Goal: Task Accomplishment & Management: Manage account settings

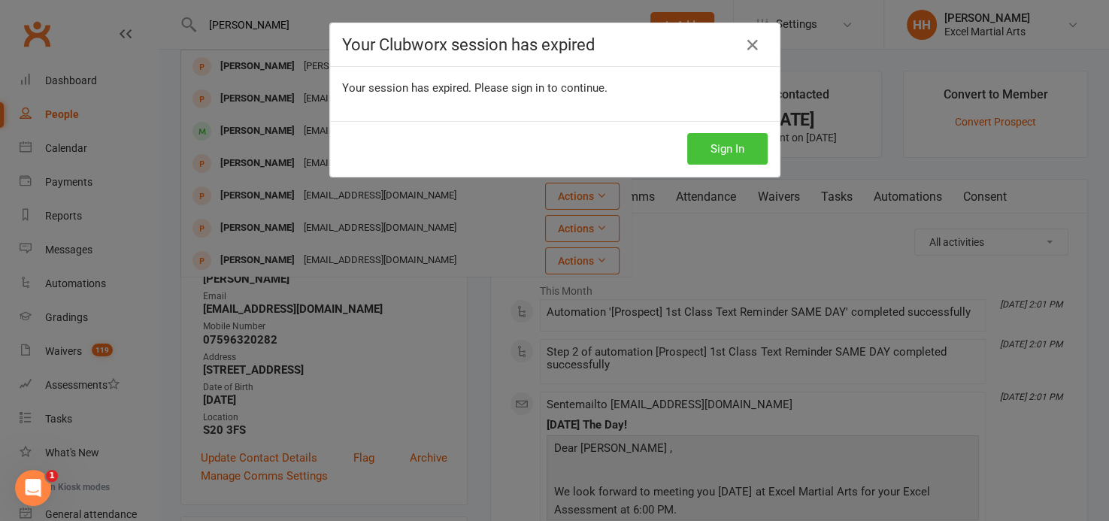
click at [710, 144] on button "Sign In" at bounding box center [727, 149] width 80 height 32
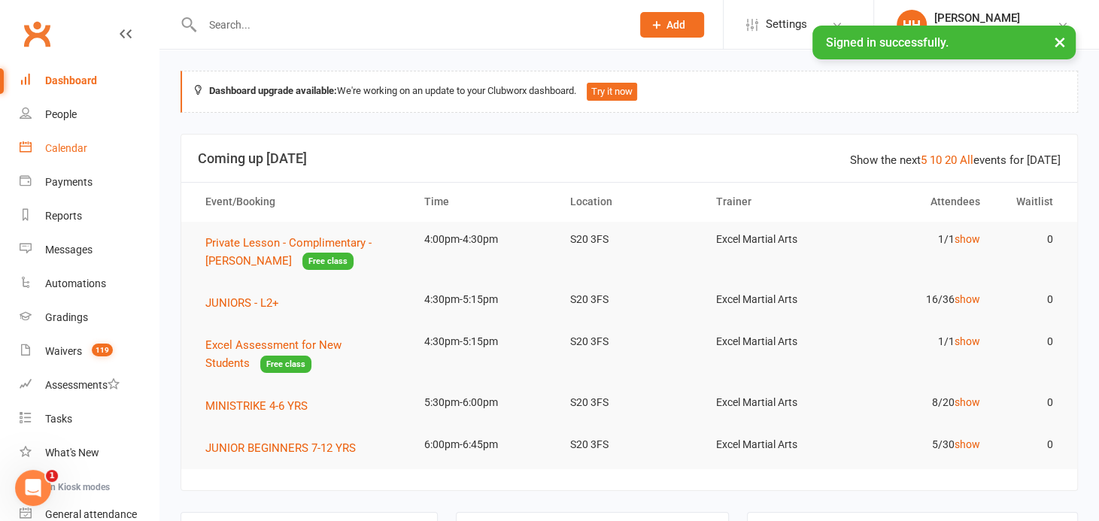
click at [68, 144] on div "Calendar" at bounding box center [66, 148] width 42 height 12
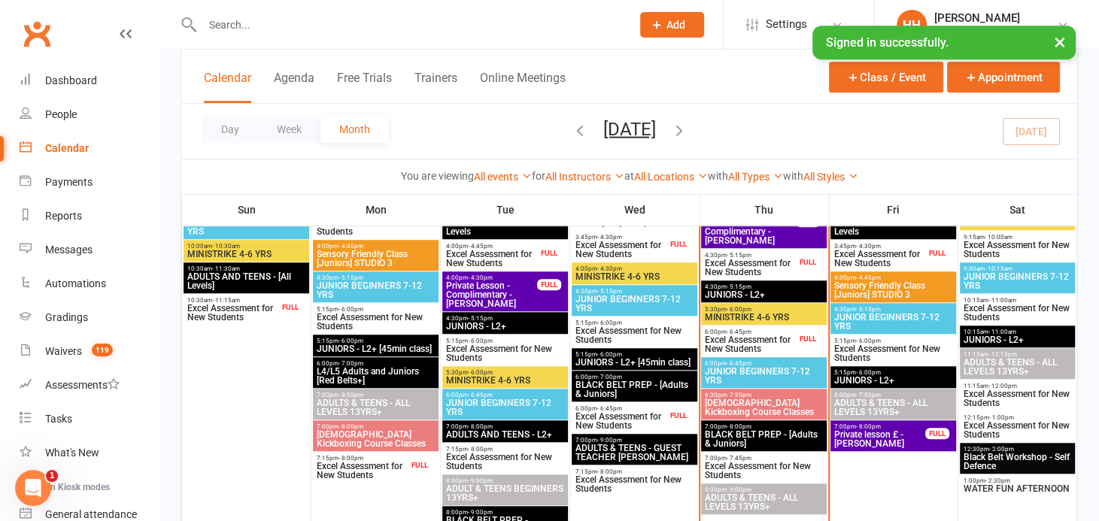
scroll to position [924, 0]
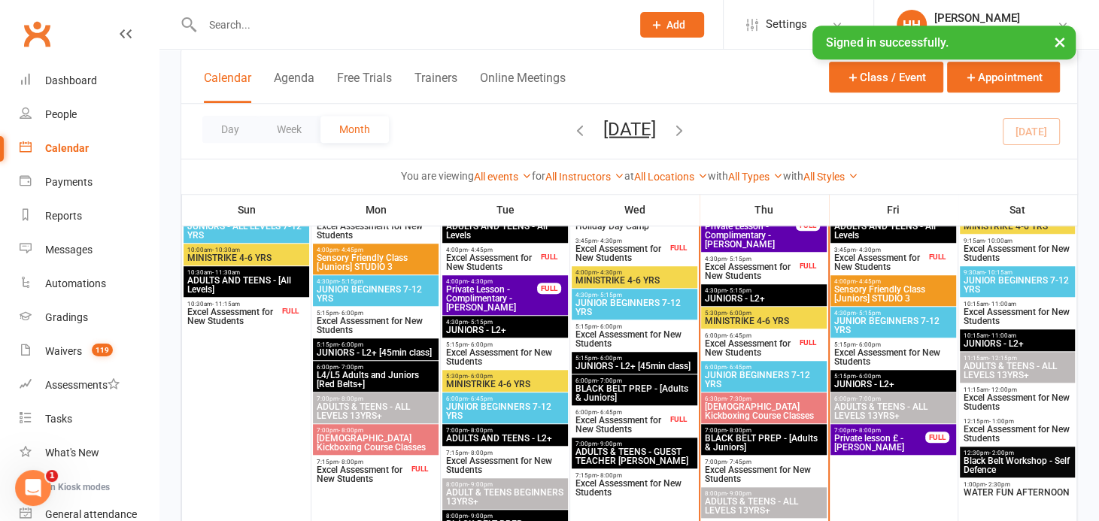
click at [809, 250] on div "4:00pm - 4:30pm Private Lesson - Complimentary - [PERSON_NAME] FULL" at bounding box center [764, 232] width 126 height 40
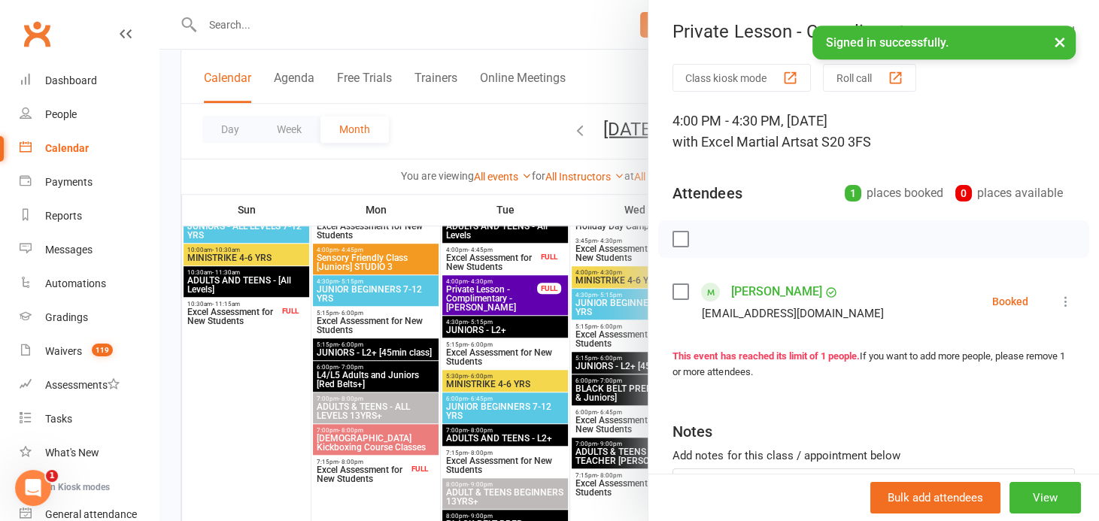
click at [1060, 42] on button "×" at bounding box center [1059, 42] width 27 height 32
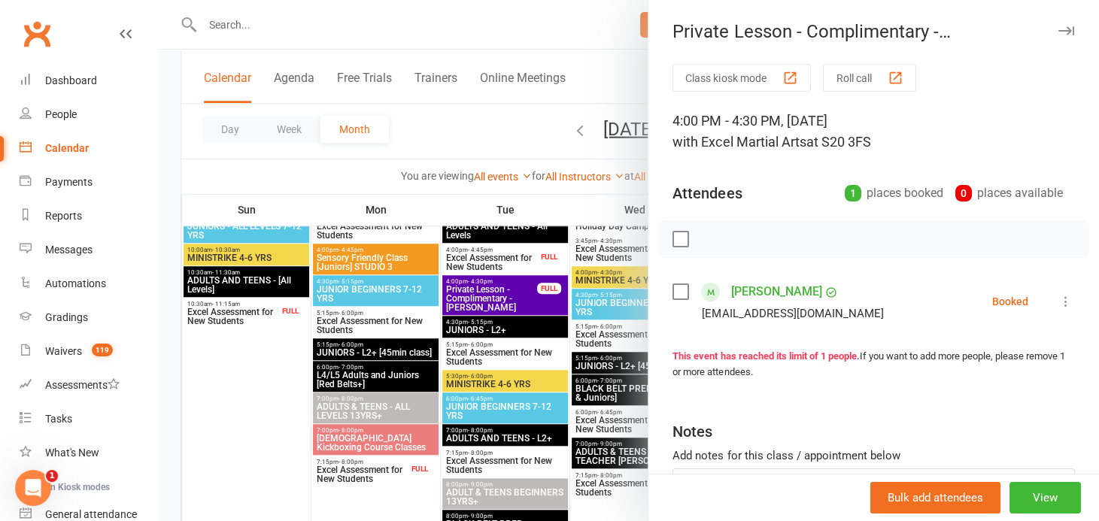
click at [202, 396] on div at bounding box center [628, 260] width 939 height 521
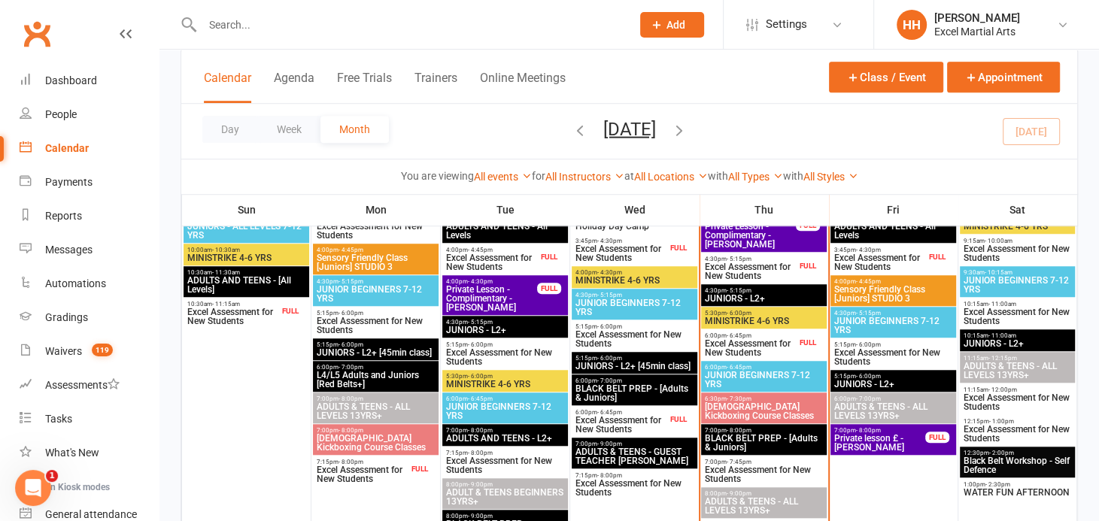
click at [225, 26] on input "text" at bounding box center [409, 24] width 423 height 21
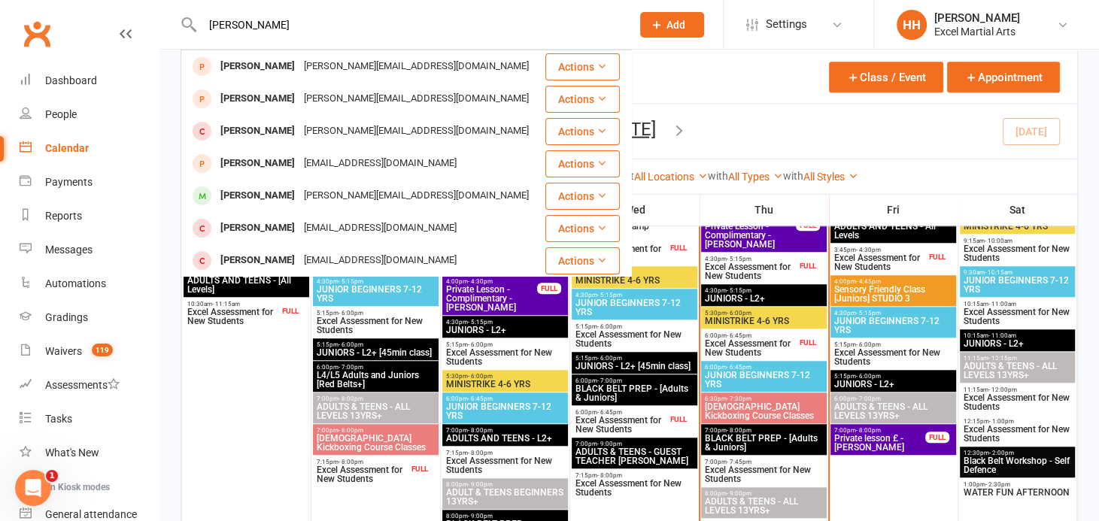
type input "[PERSON_NAME]"
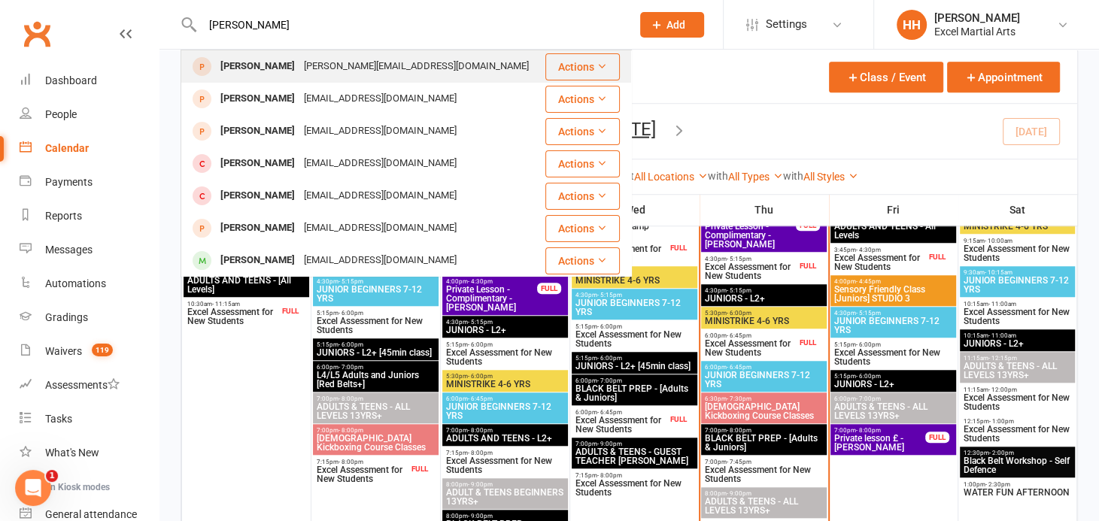
click at [245, 73] on div "[PERSON_NAME]" at bounding box center [257, 67] width 83 height 22
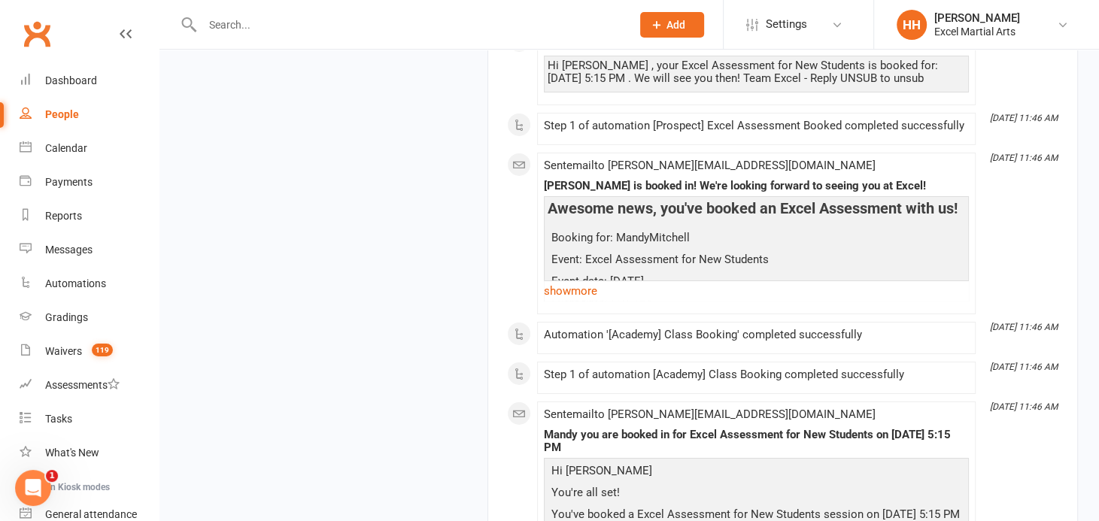
scroll to position [4137, 0]
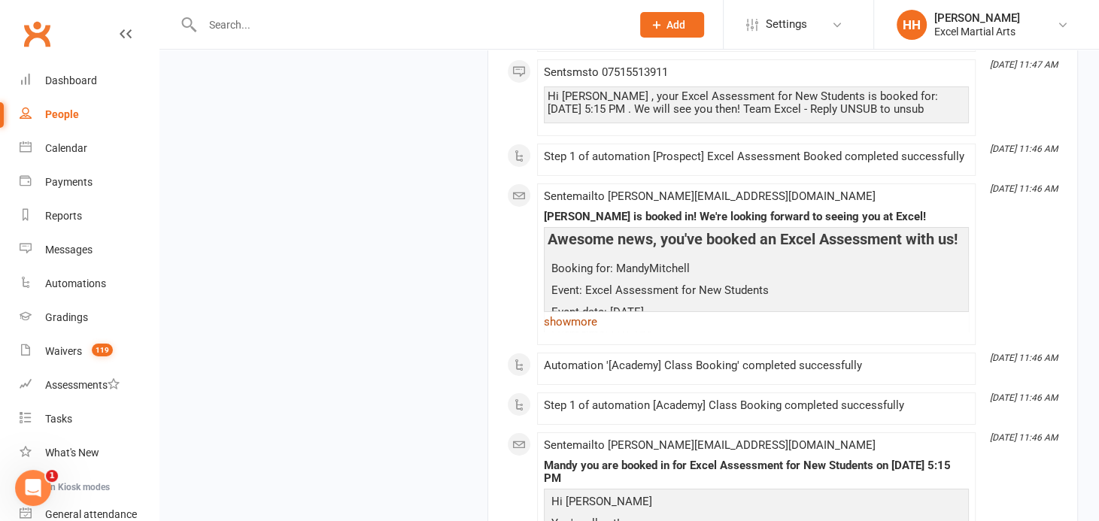
click at [568, 311] on link "show more" at bounding box center [756, 321] width 425 height 21
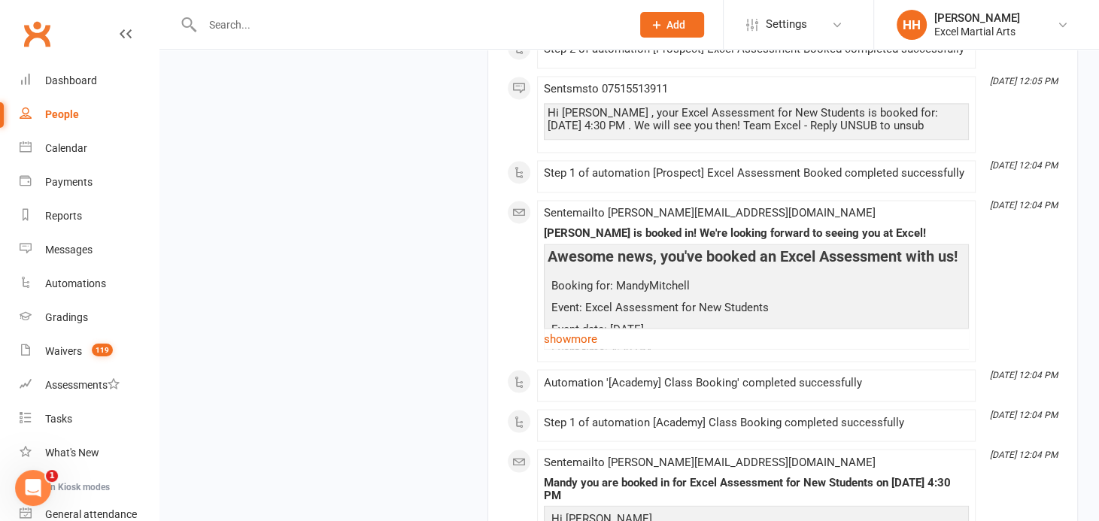
scroll to position [2017, 0]
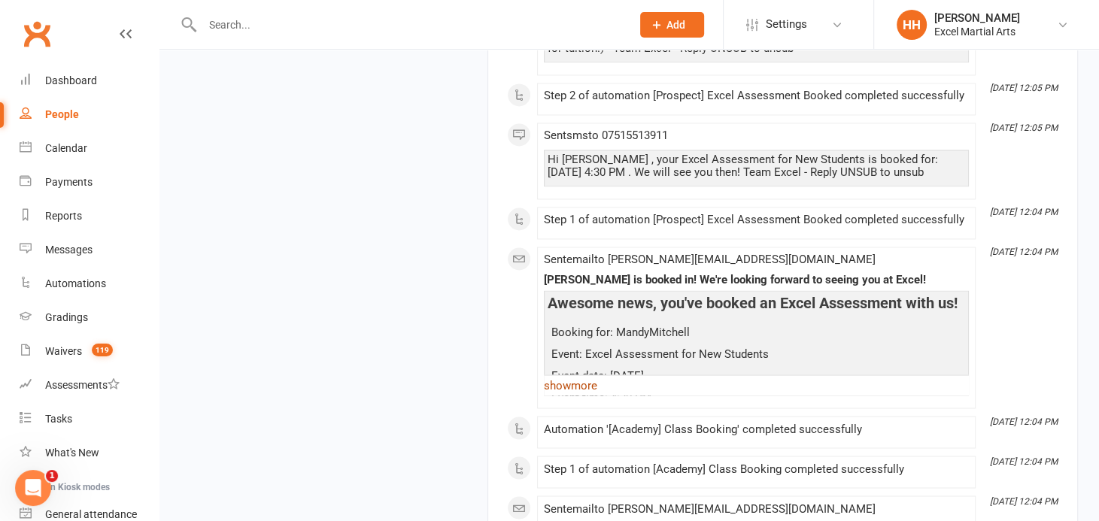
click at [573, 375] on link "show more" at bounding box center [756, 385] width 425 height 21
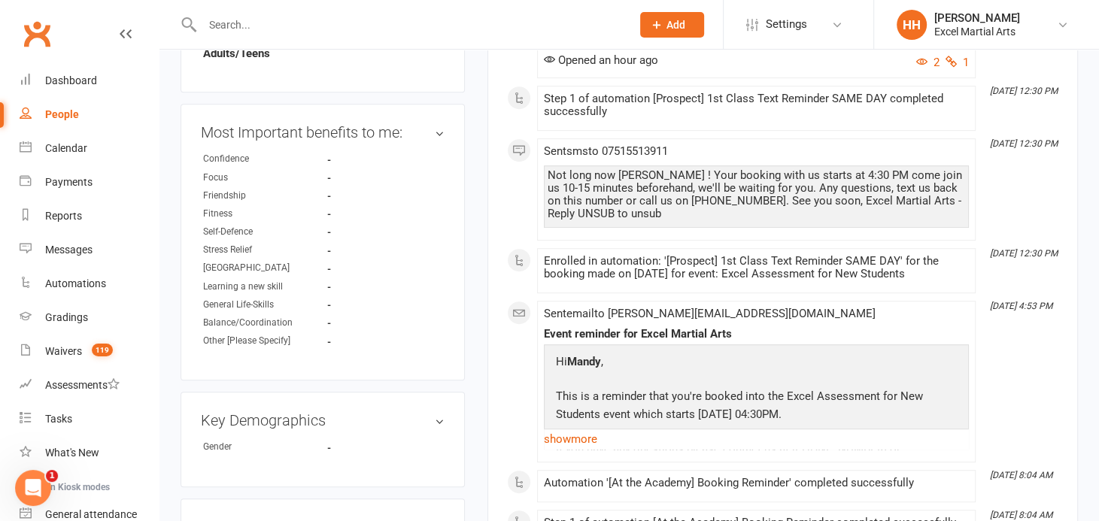
scroll to position [547, 0]
click at [246, 26] on input "text" at bounding box center [409, 24] width 423 height 21
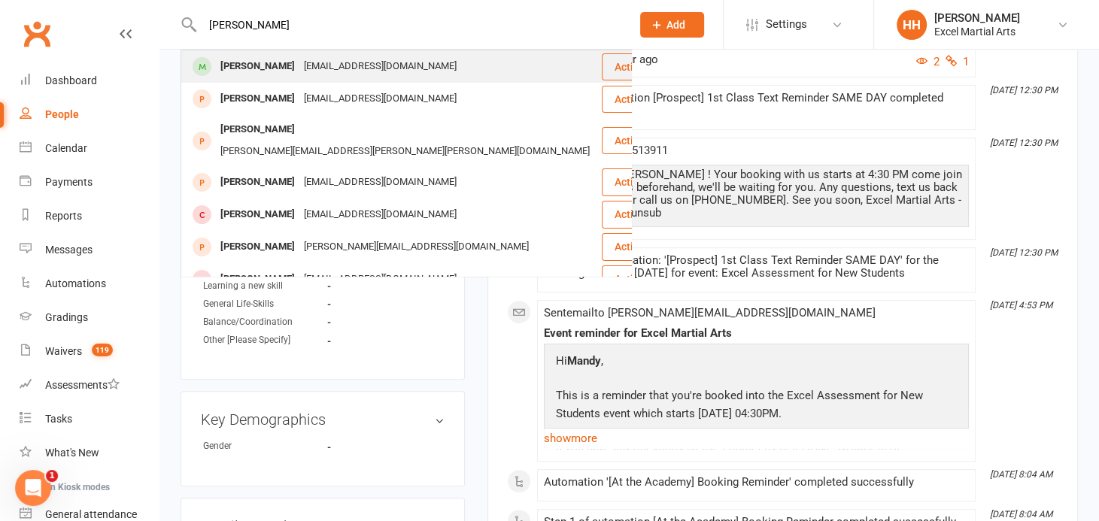
type input "[PERSON_NAME]"
click at [299, 69] on div "[EMAIL_ADDRESS][DOMAIN_NAME]" at bounding box center [380, 67] width 162 height 22
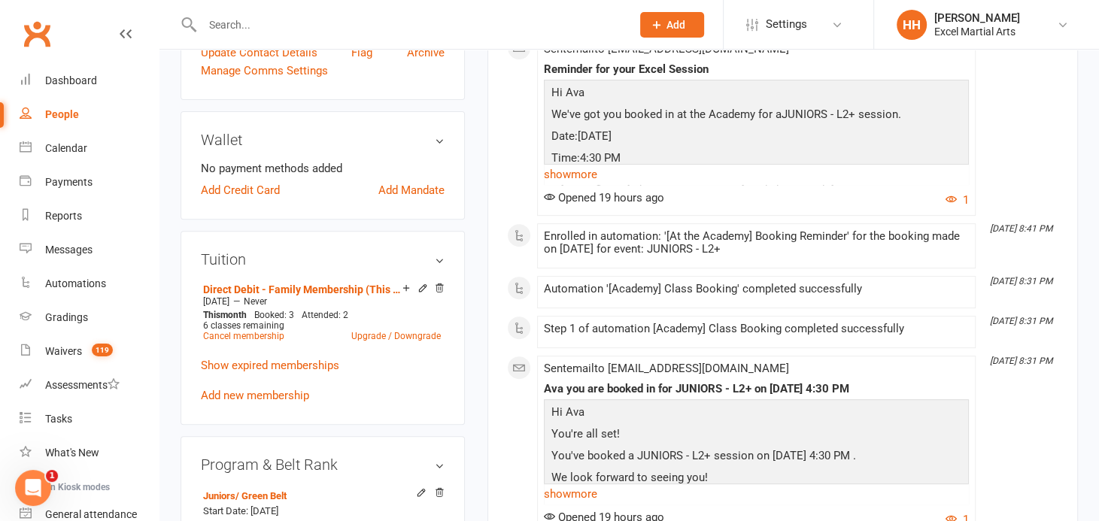
scroll to position [410, 0]
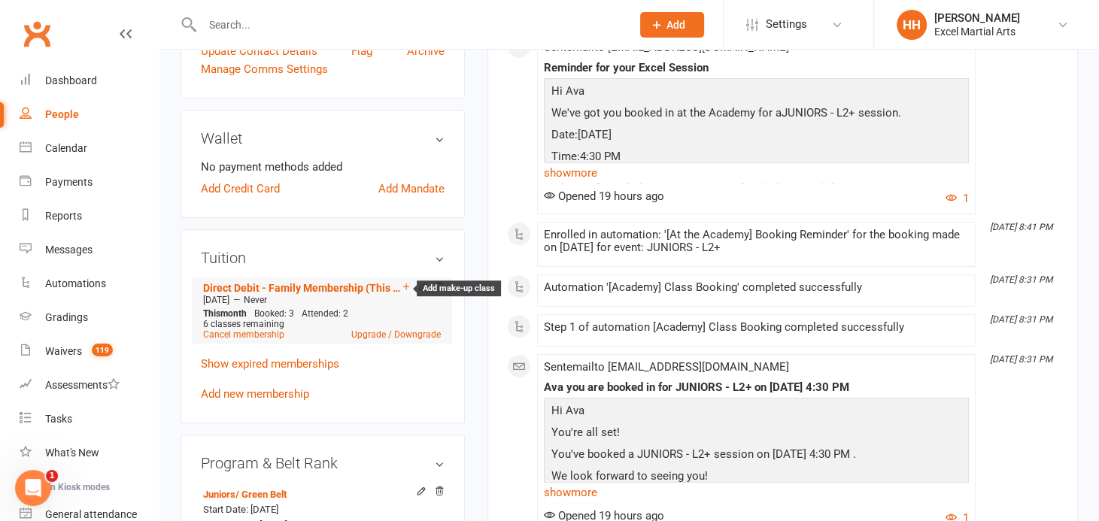
click at [404, 282] on icon at bounding box center [406, 286] width 11 height 11
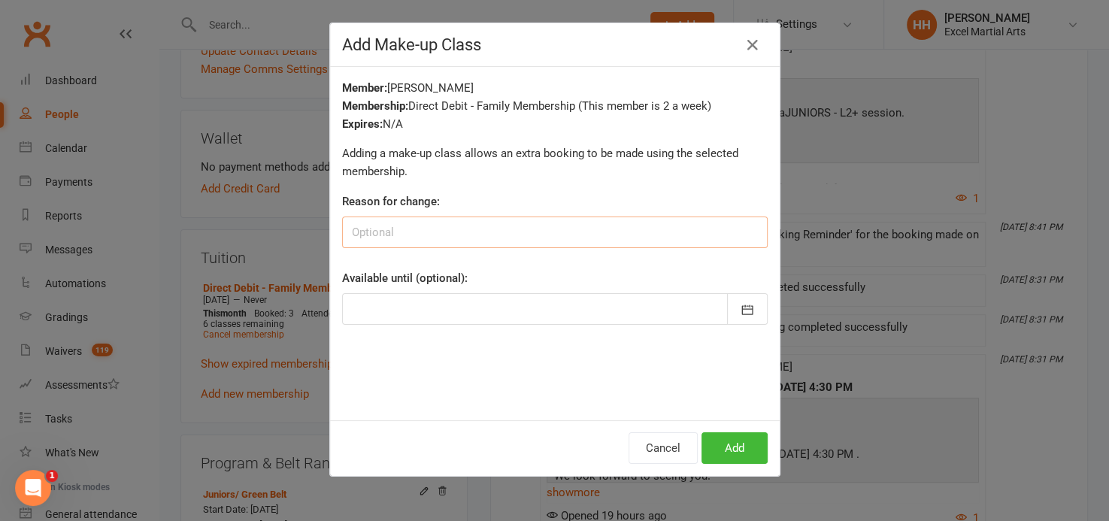
click at [382, 234] on input at bounding box center [555, 233] width 426 height 32
type input "holiday"
click at [735, 438] on button "Add" at bounding box center [735, 448] width 66 height 32
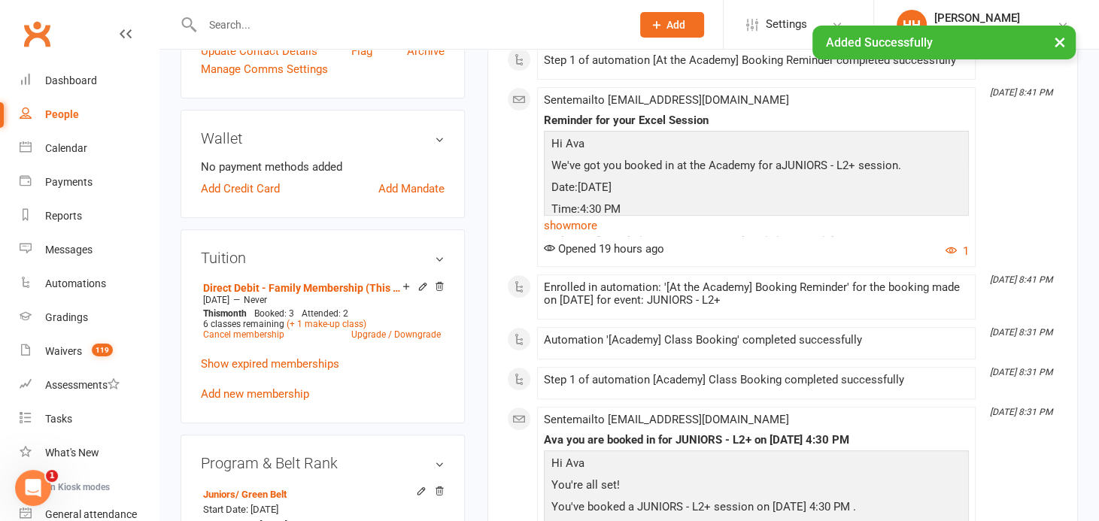
click at [226, 20] on input "text" at bounding box center [409, 24] width 423 height 21
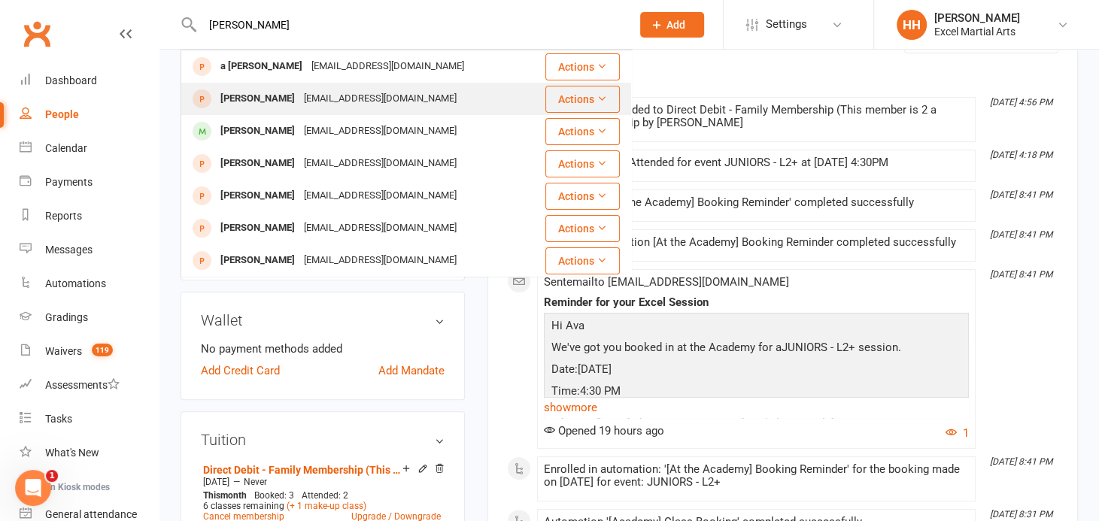
scroll to position [0, 0]
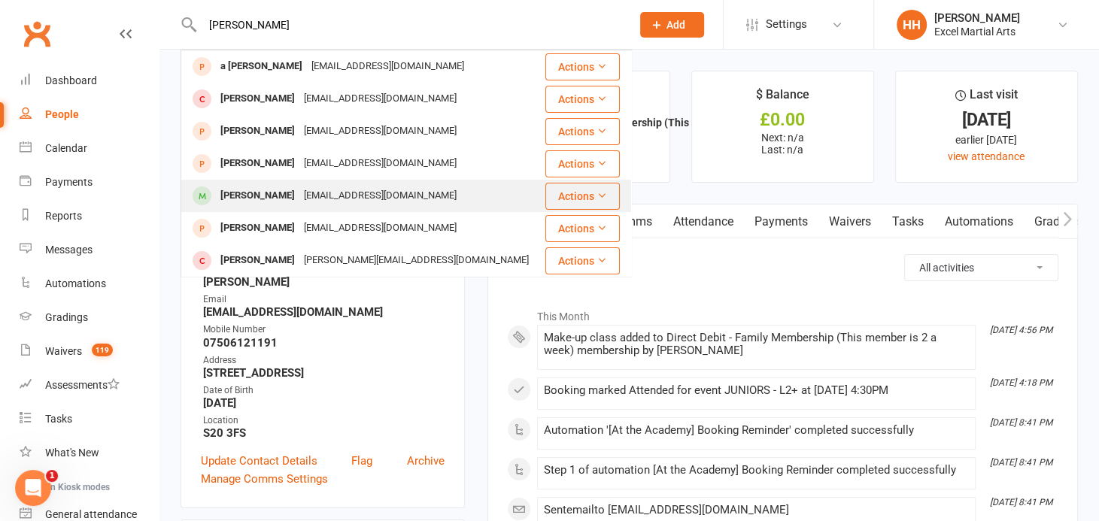
type input "[PERSON_NAME]"
click at [273, 196] on div "[PERSON_NAME]" at bounding box center [257, 196] width 83 height 22
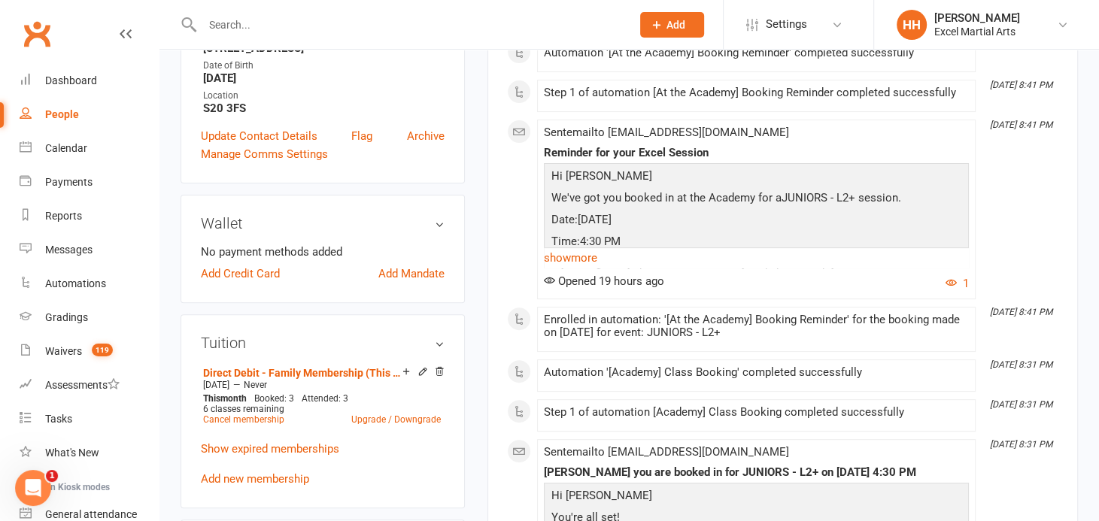
scroll to position [341, 0]
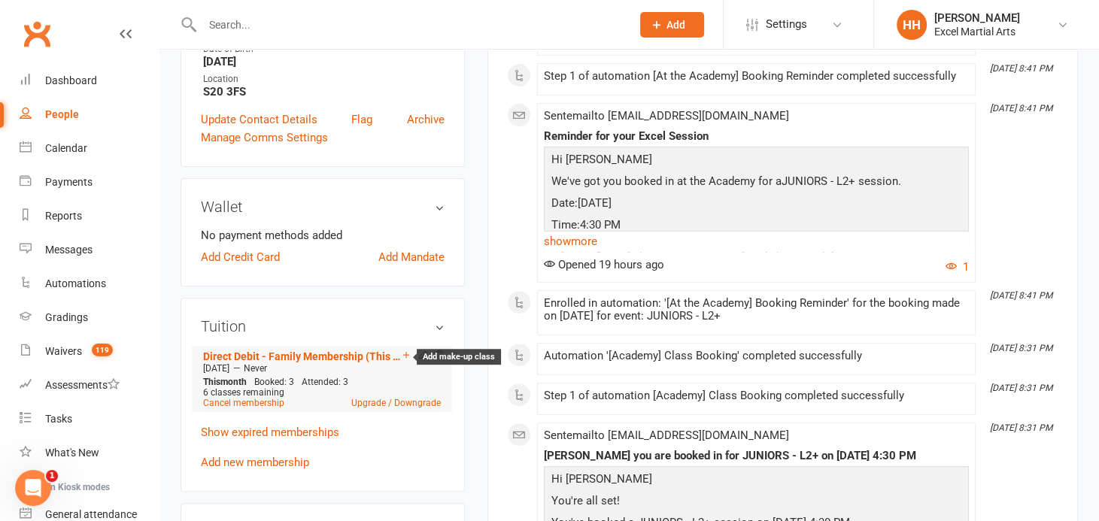
click at [404, 351] on icon at bounding box center [406, 355] width 11 height 11
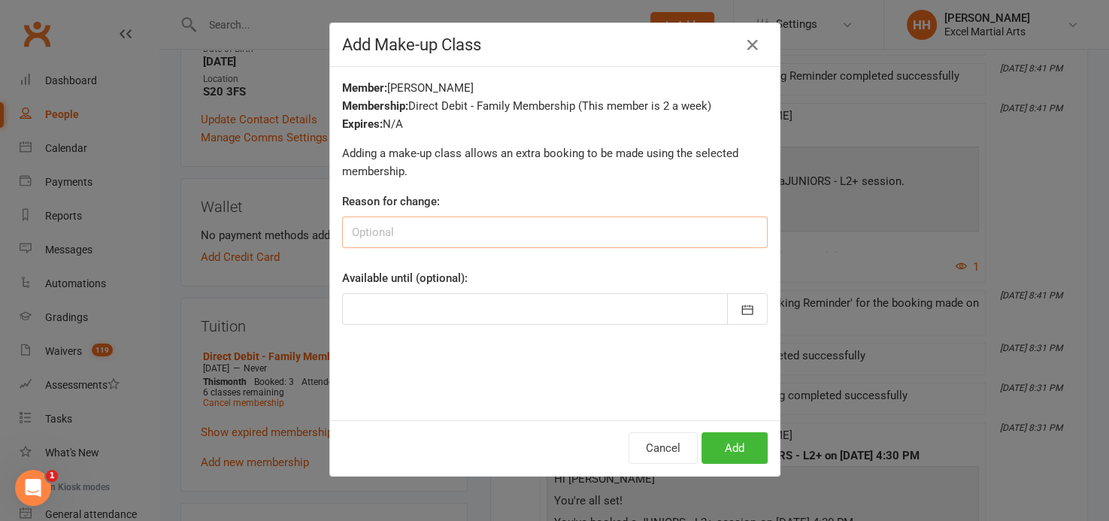
click at [352, 237] on input at bounding box center [555, 233] width 426 height 32
type input "holiday"
click at [741, 307] on icon "button" at bounding box center [747, 309] width 15 height 15
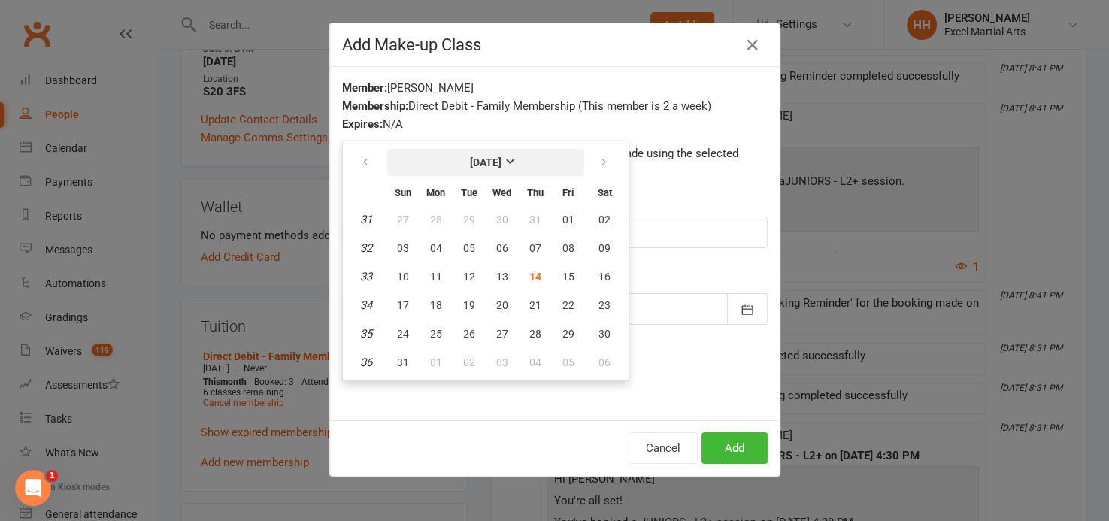
click at [502, 157] on strong "[DATE]" at bounding box center [486, 162] width 32 height 12
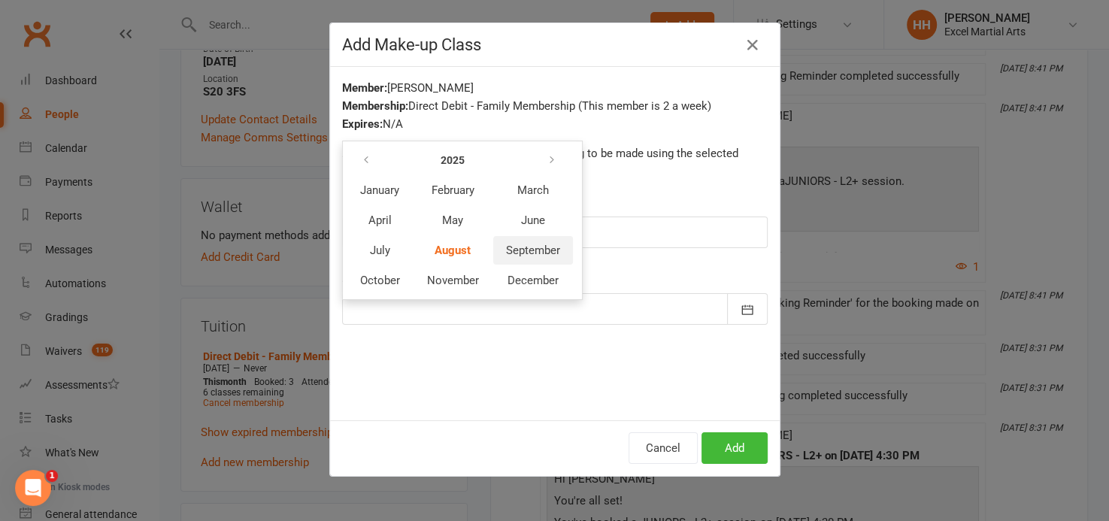
click at [514, 244] on span "September" at bounding box center [533, 251] width 54 height 14
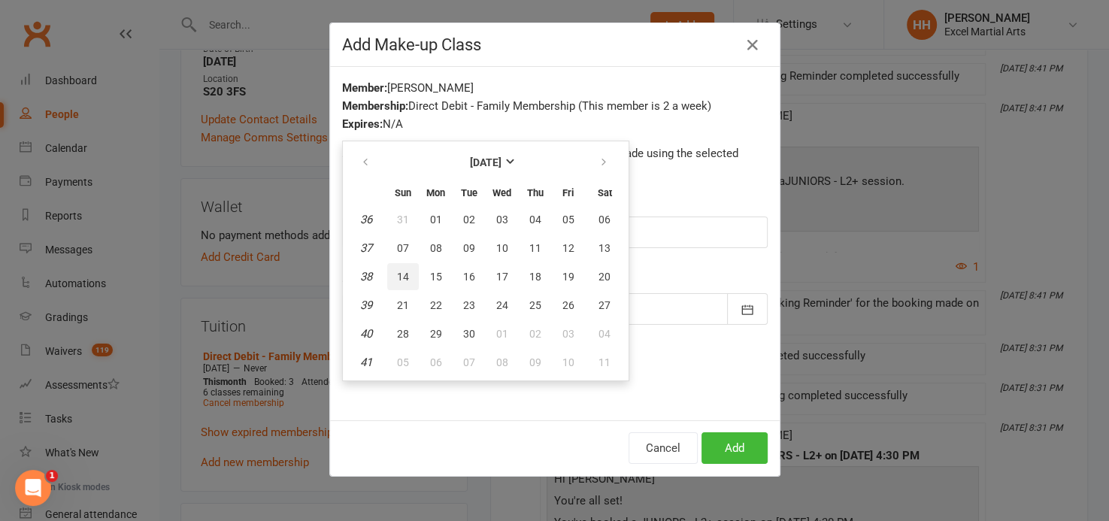
click at [397, 272] on span "14" at bounding box center [403, 277] width 12 height 12
type input "[DATE]"
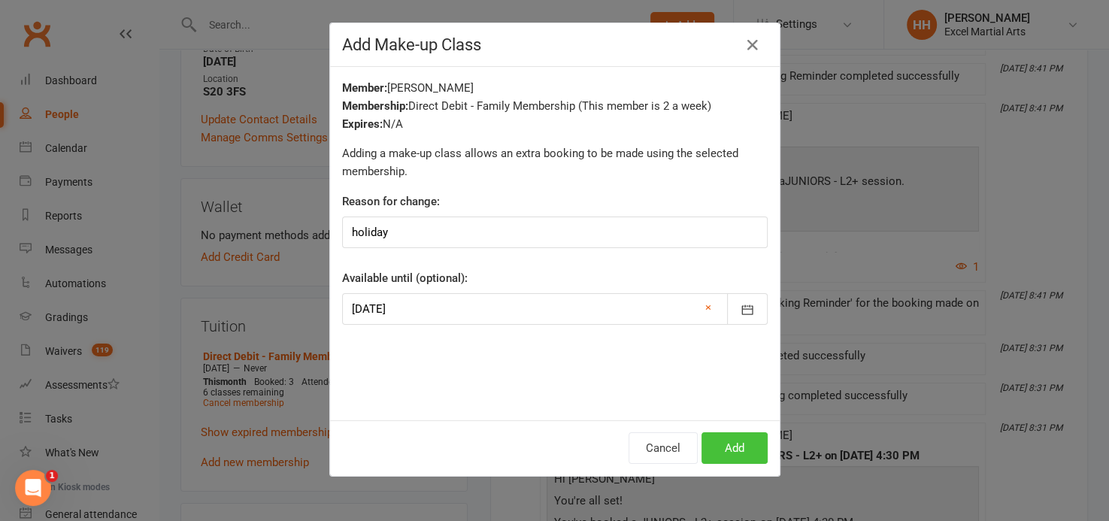
click at [726, 442] on button "Add" at bounding box center [735, 448] width 66 height 32
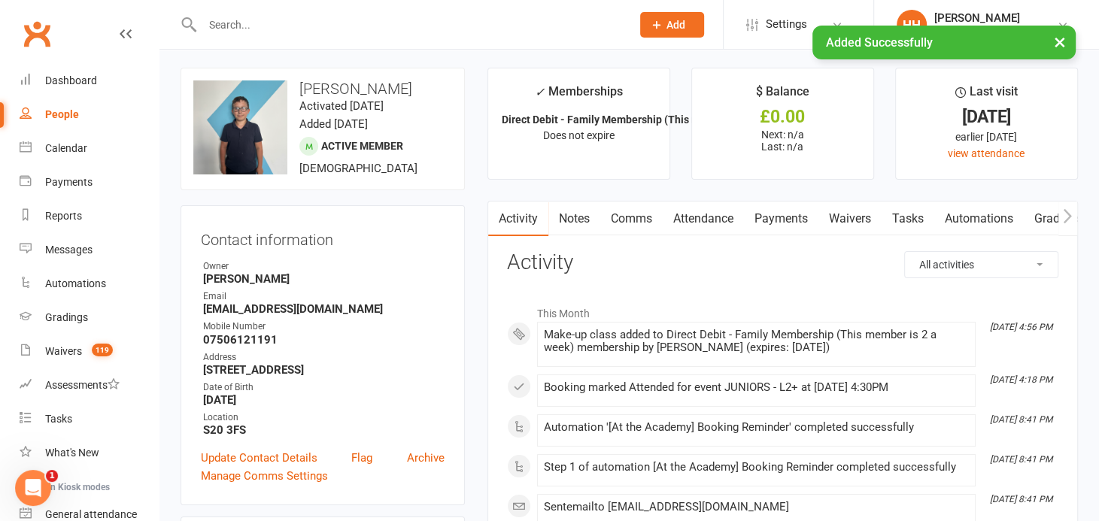
scroll to position [0, 0]
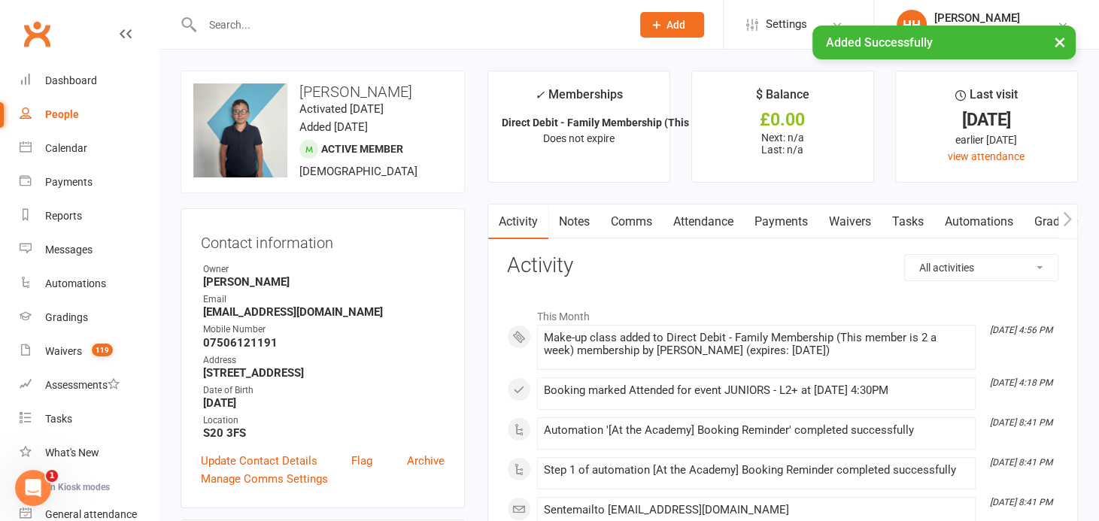
click at [223, 23] on input "text" at bounding box center [409, 24] width 423 height 21
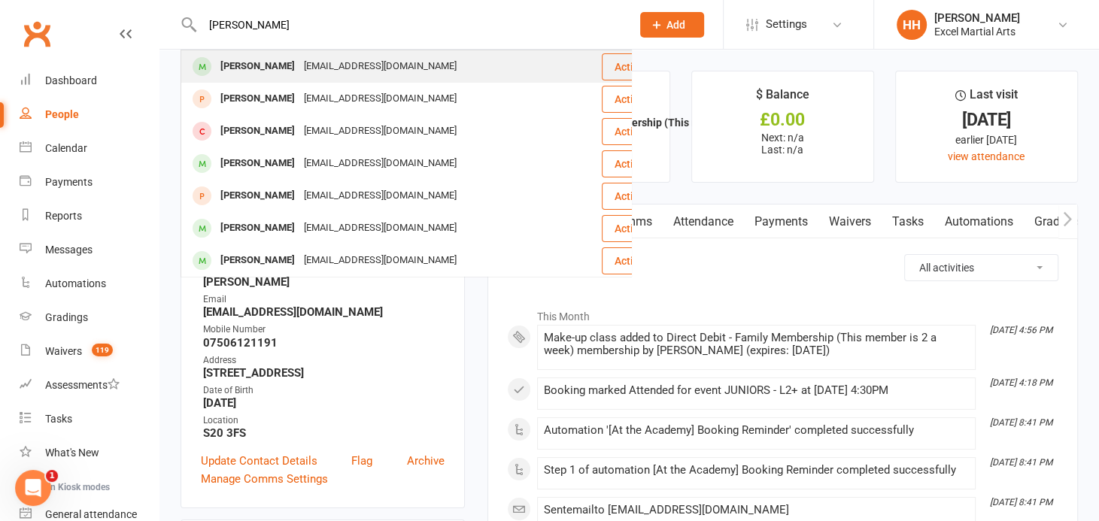
type input "[PERSON_NAME]"
click at [248, 68] on div "[PERSON_NAME]" at bounding box center [257, 67] width 83 height 22
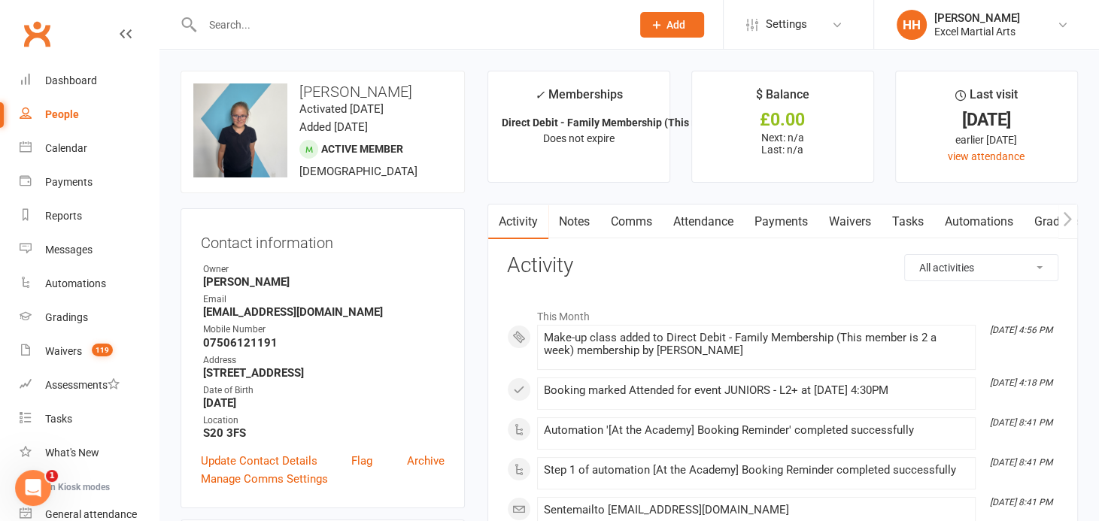
click at [214, 25] on input "text" at bounding box center [409, 24] width 423 height 21
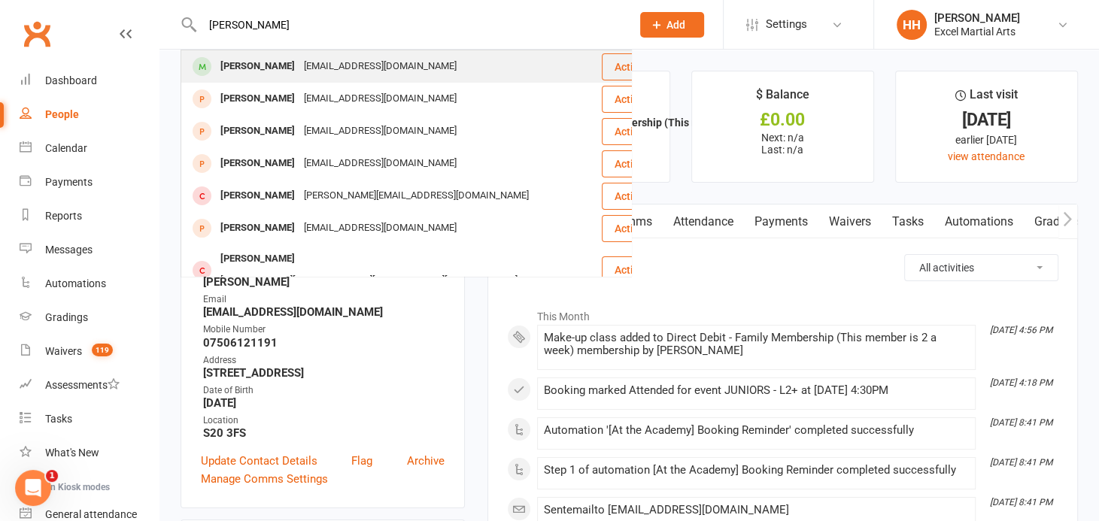
type input "[PERSON_NAME]"
click at [278, 65] on div "[PERSON_NAME]" at bounding box center [257, 67] width 83 height 22
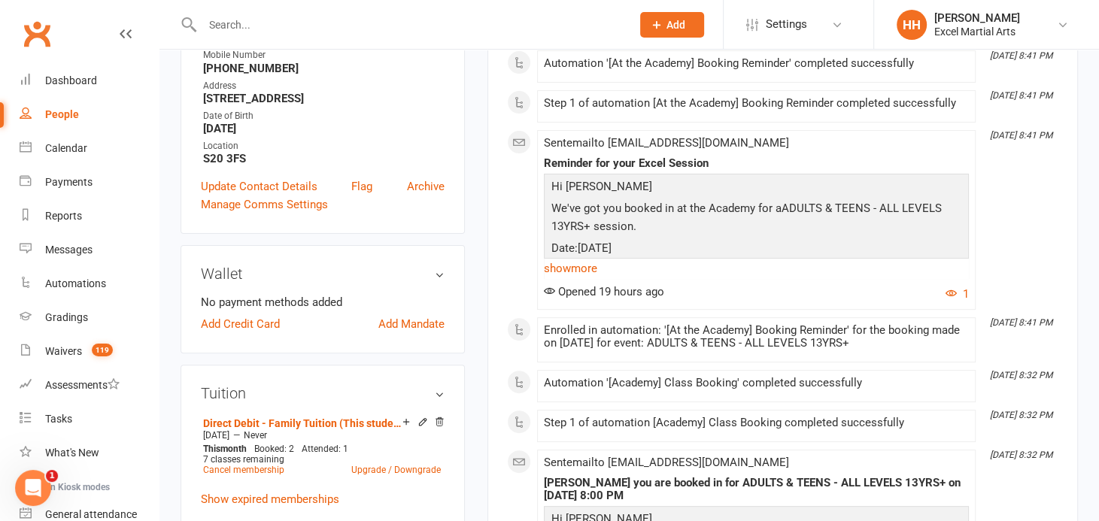
scroll to position [341, 0]
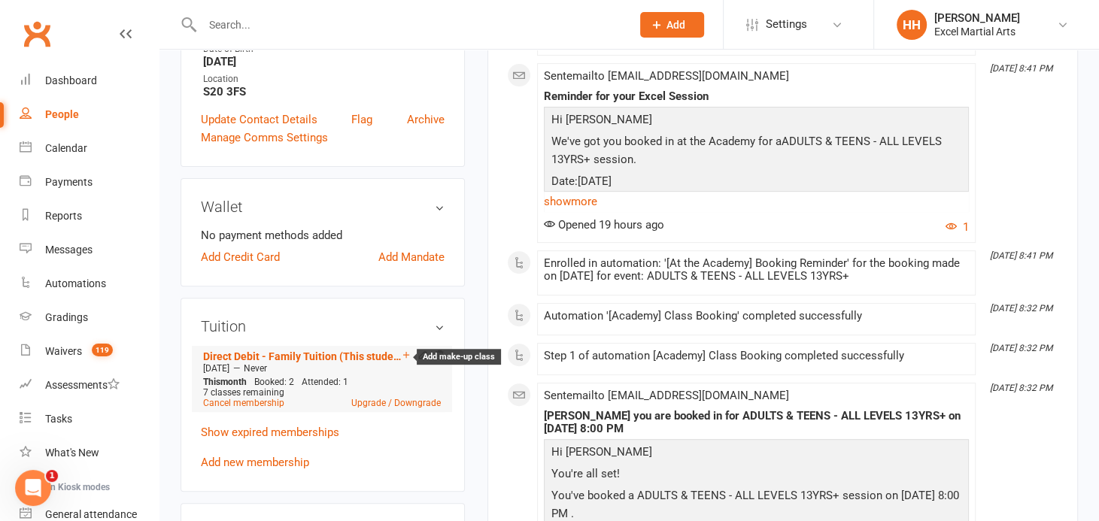
click at [404, 352] on icon at bounding box center [406, 355] width 6 height 6
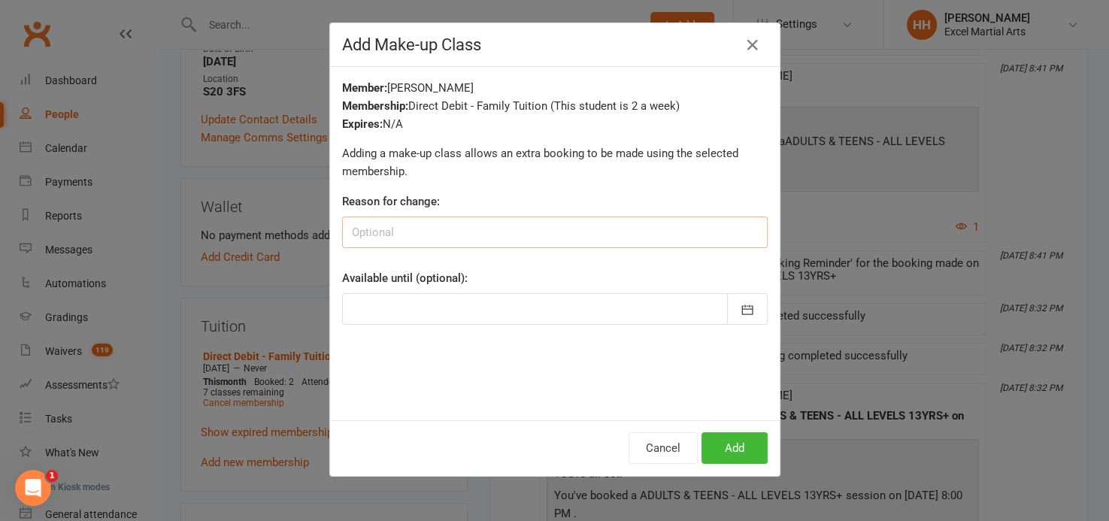
click at [368, 236] on input at bounding box center [555, 233] width 426 height 32
type input "holiday"
click at [741, 305] on icon "button" at bounding box center [747, 309] width 15 height 15
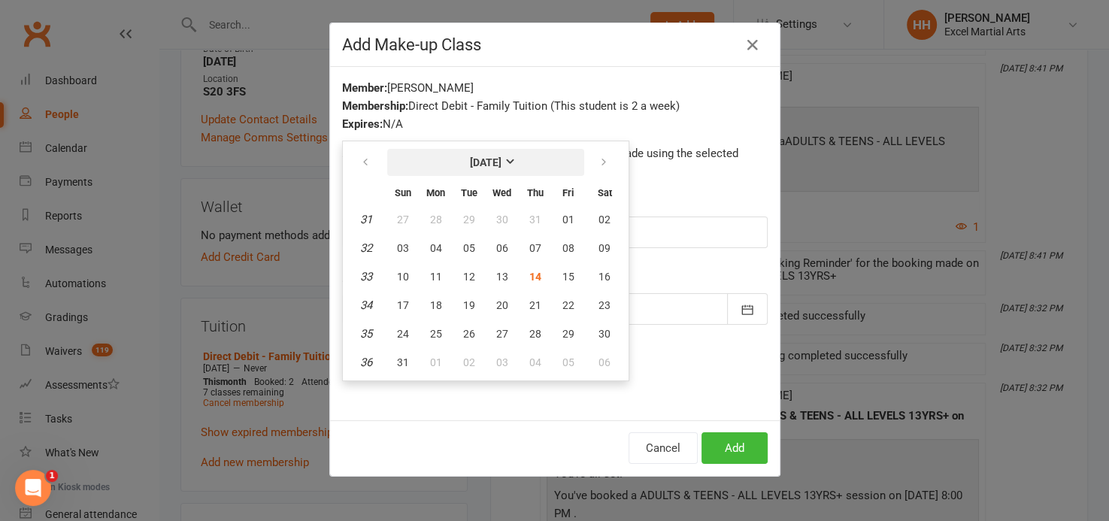
click at [502, 156] on strong "[DATE]" at bounding box center [486, 162] width 32 height 12
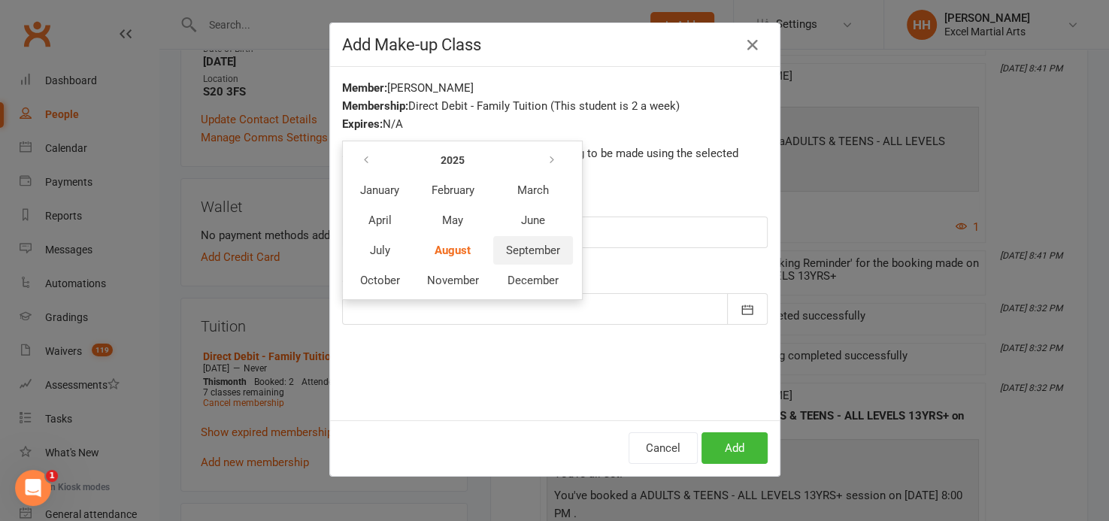
click at [511, 247] on span "September" at bounding box center [533, 251] width 54 height 14
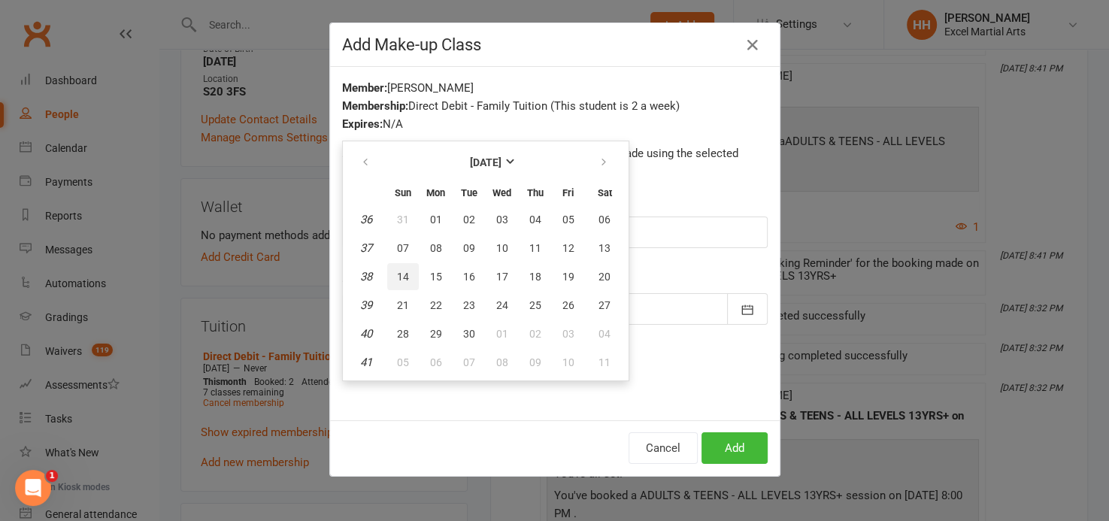
click at [399, 272] on span "14" at bounding box center [403, 277] width 12 height 12
type input "[DATE]"
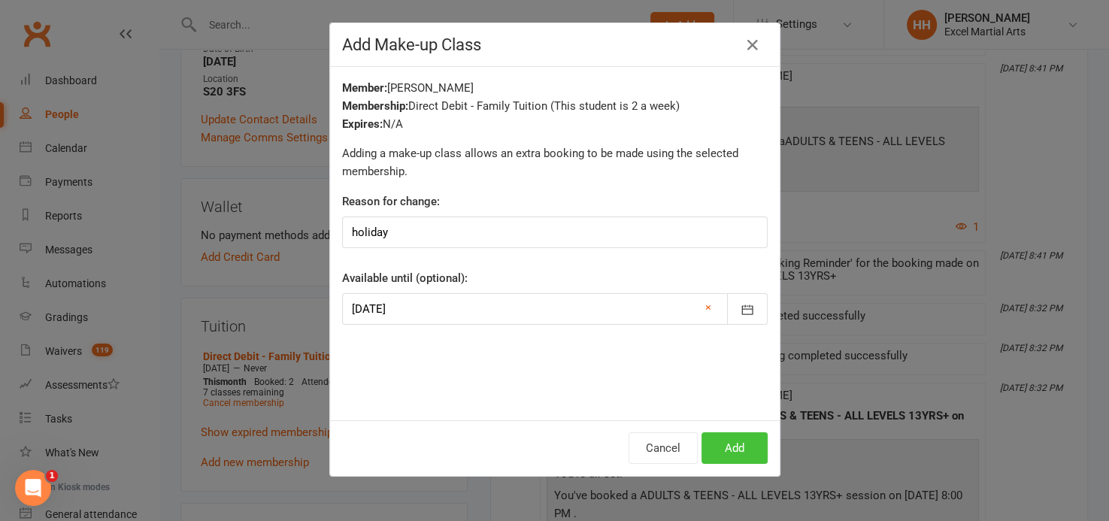
click at [729, 446] on button "Add" at bounding box center [735, 448] width 66 height 32
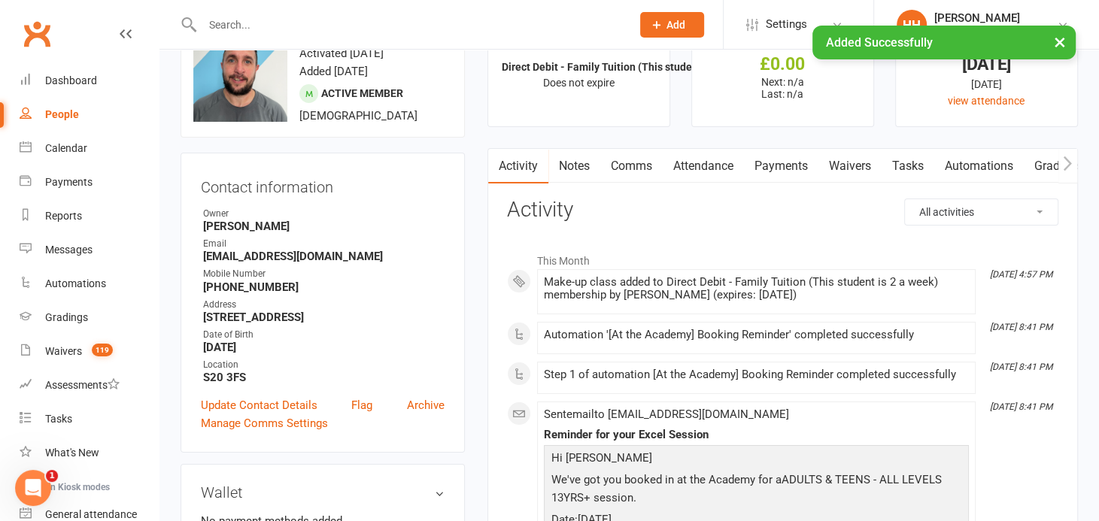
scroll to position [0, 0]
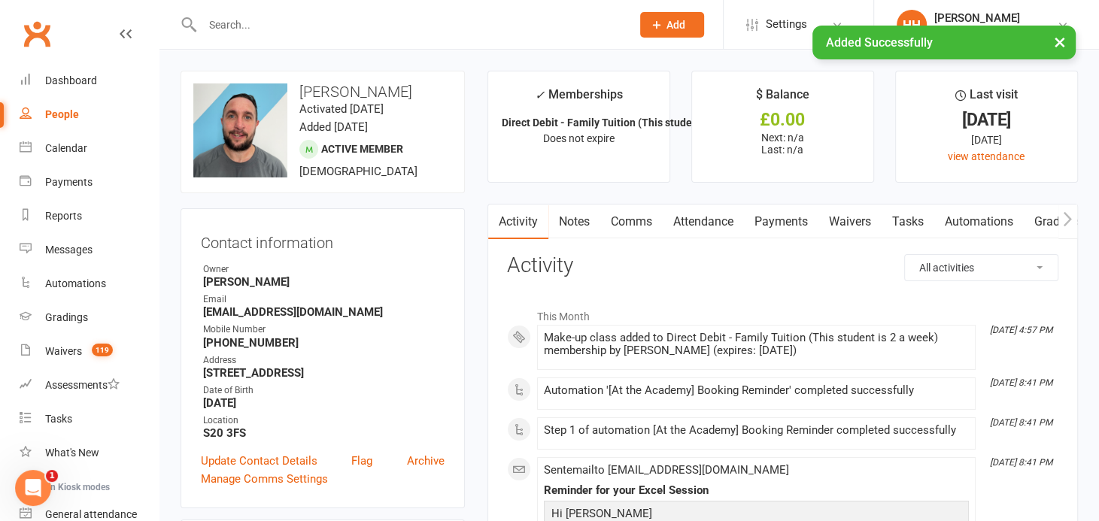
click at [210, 24] on input "text" at bounding box center [409, 24] width 423 height 21
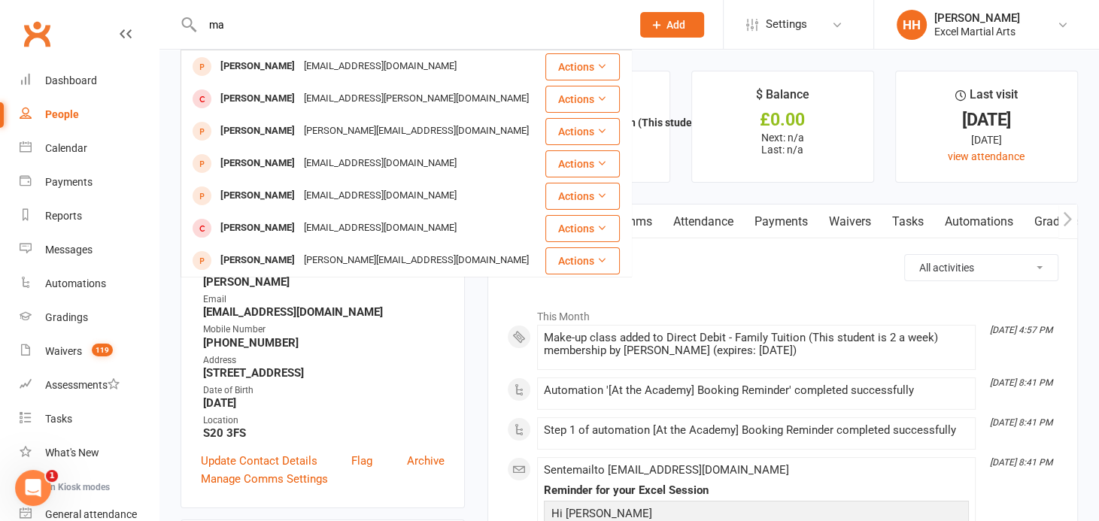
type input "m"
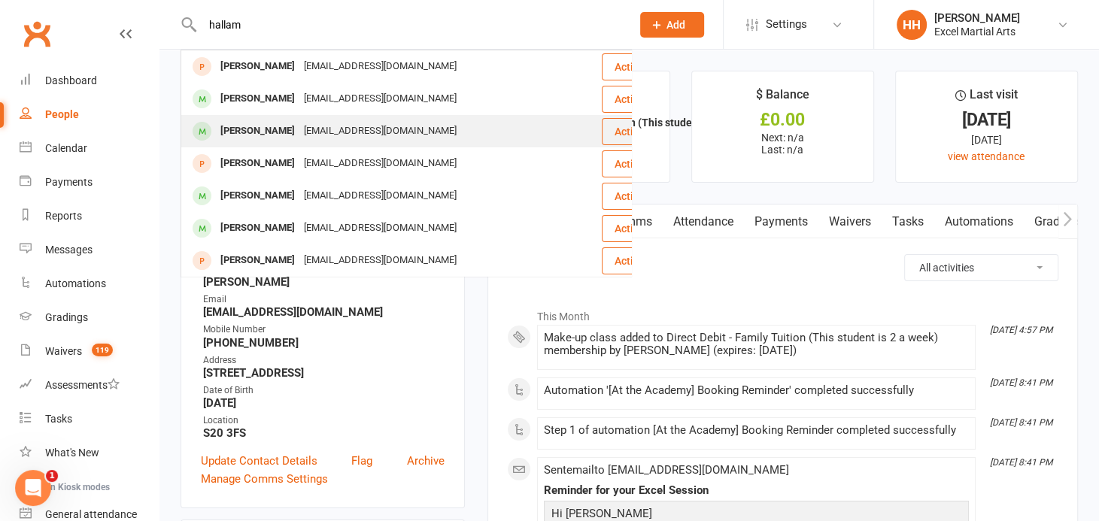
type input "hallam"
click at [262, 128] on div "[PERSON_NAME]" at bounding box center [257, 131] width 83 height 22
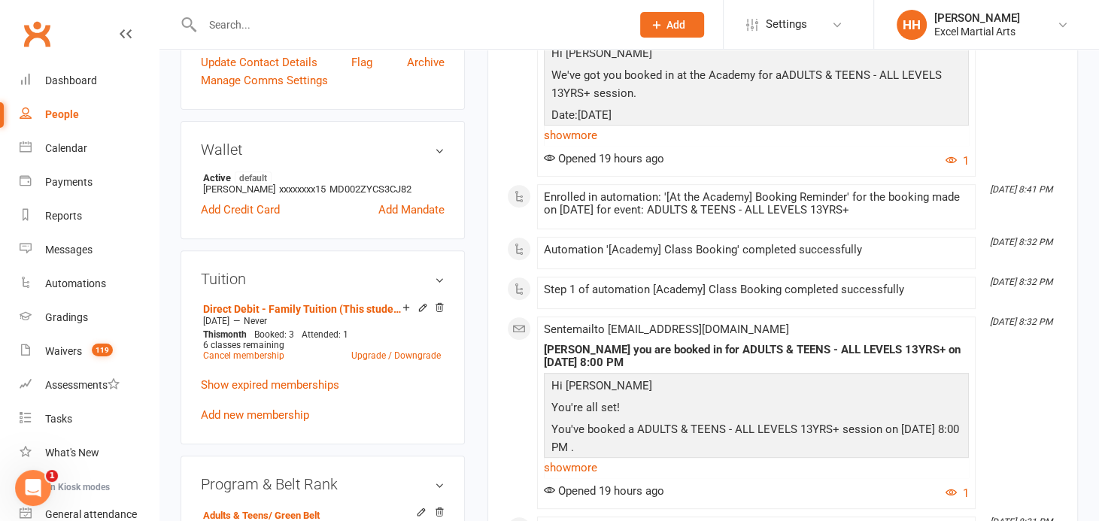
scroll to position [410, 0]
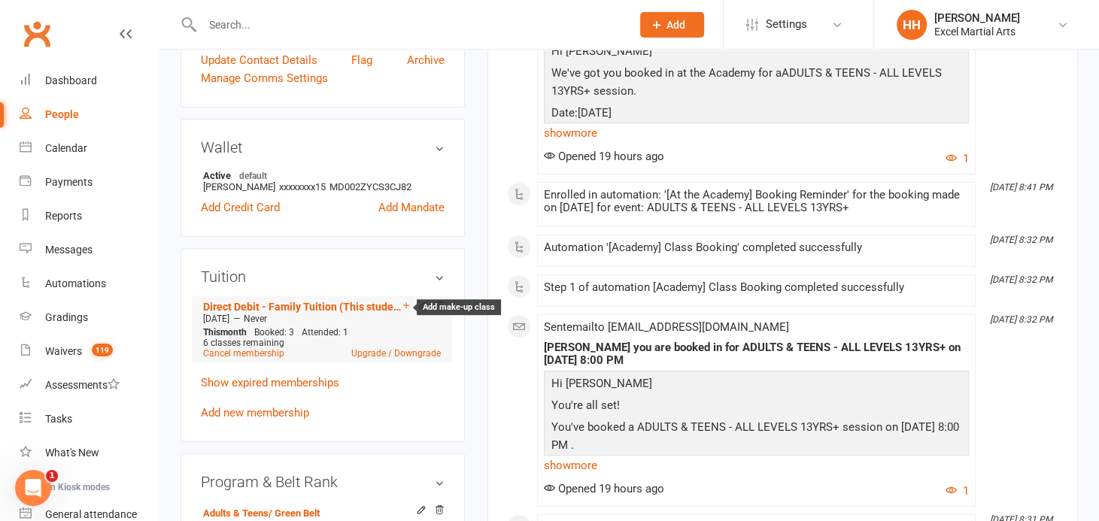
click at [405, 304] on icon at bounding box center [406, 305] width 6 height 6
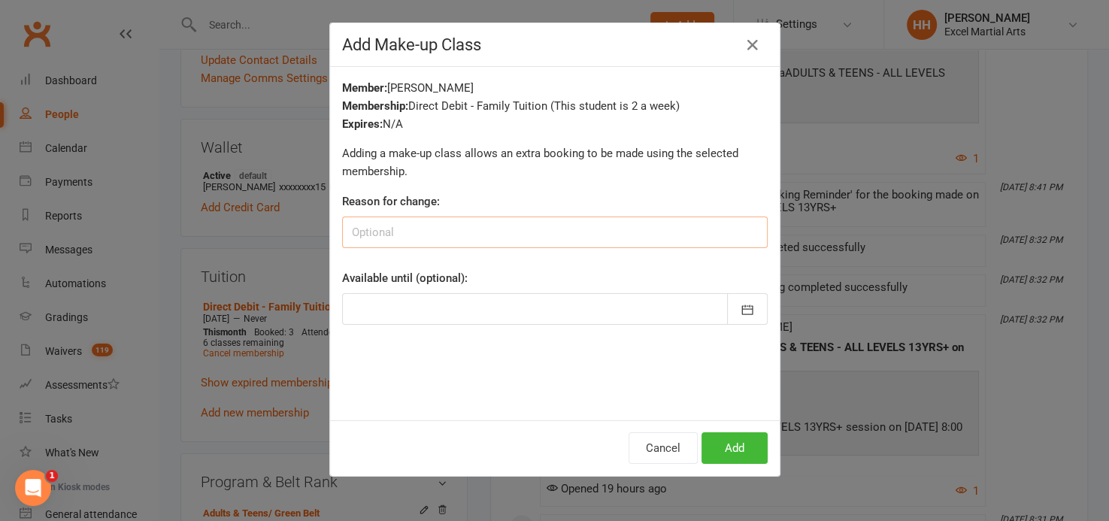
click at [374, 233] on input at bounding box center [555, 233] width 426 height 32
type input "holiday"
click at [744, 309] on icon "button" at bounding box center [747, 309] width 15 height 15
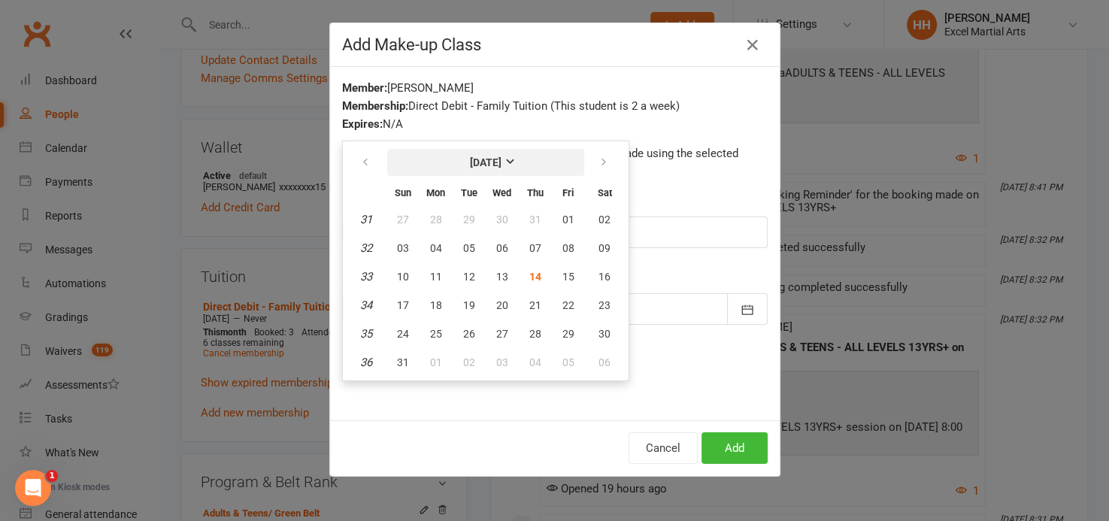
click at [502, 158] on strong "[DATE]" at bounding box center [486, 162] width 32 height 12
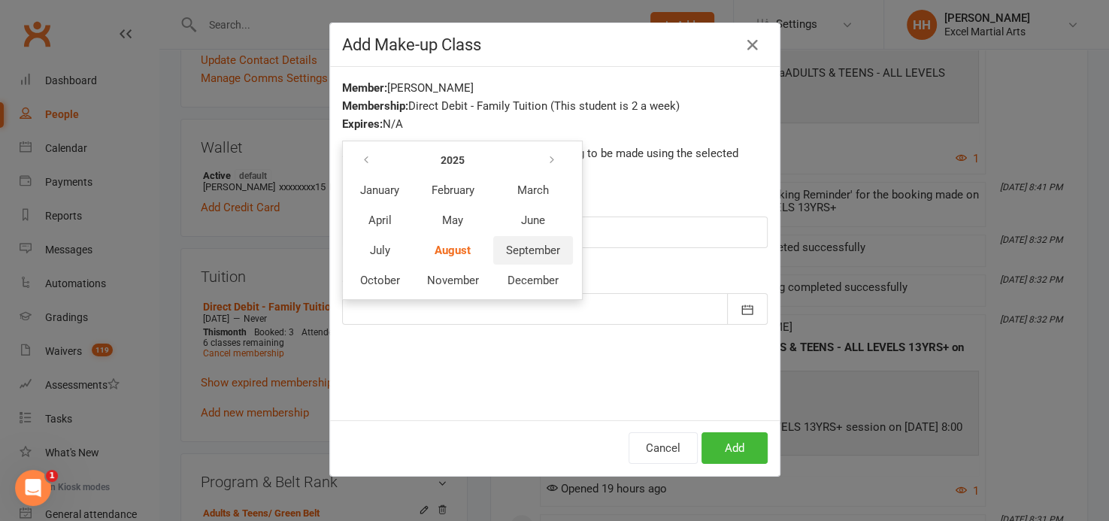
click at [517, 250] on span "September" at bounding box center [533, 251] width 54 height 14
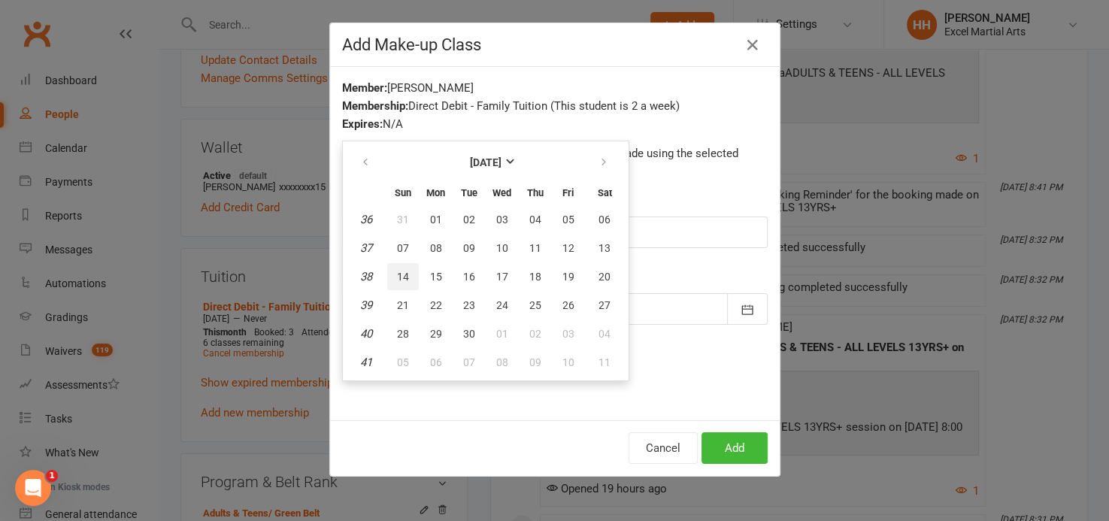
click at [397, 271] on span "14" at bounding box center [403, 277] width 12 height 12
type input "[DATE]"
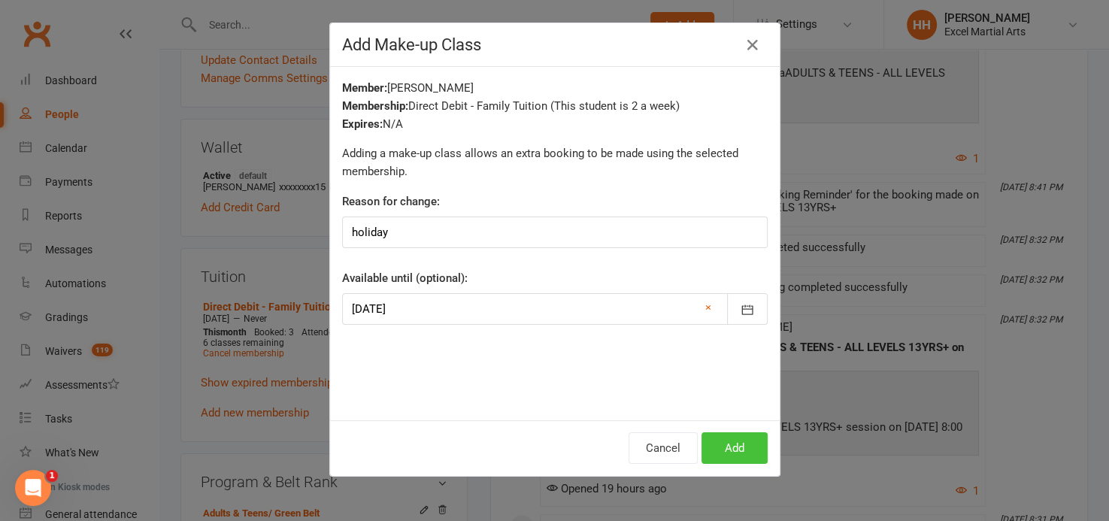
click at [723, 443] on button "Add" at bounding box center [735, 448] width 66 height 32
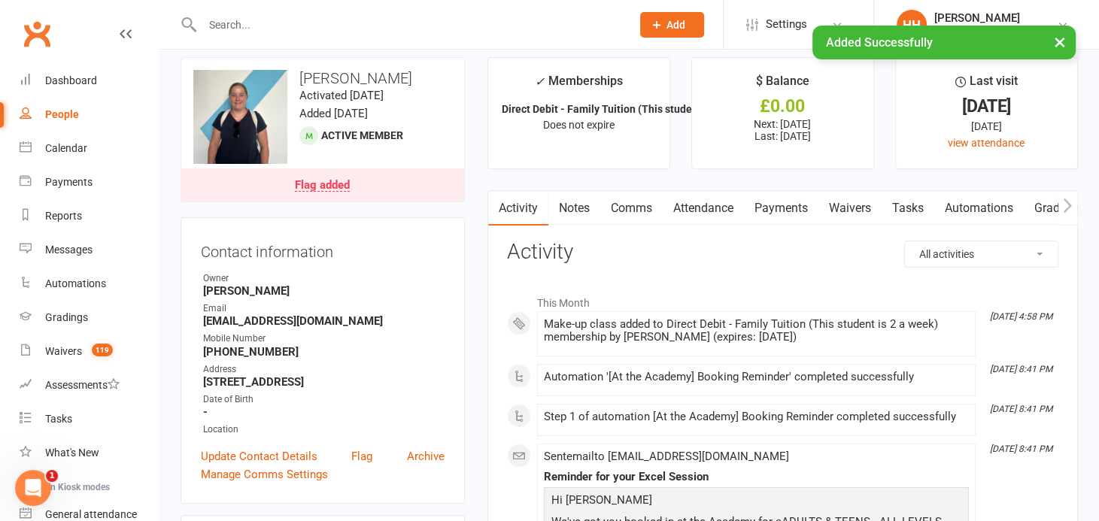
scroll to position [0, 0]
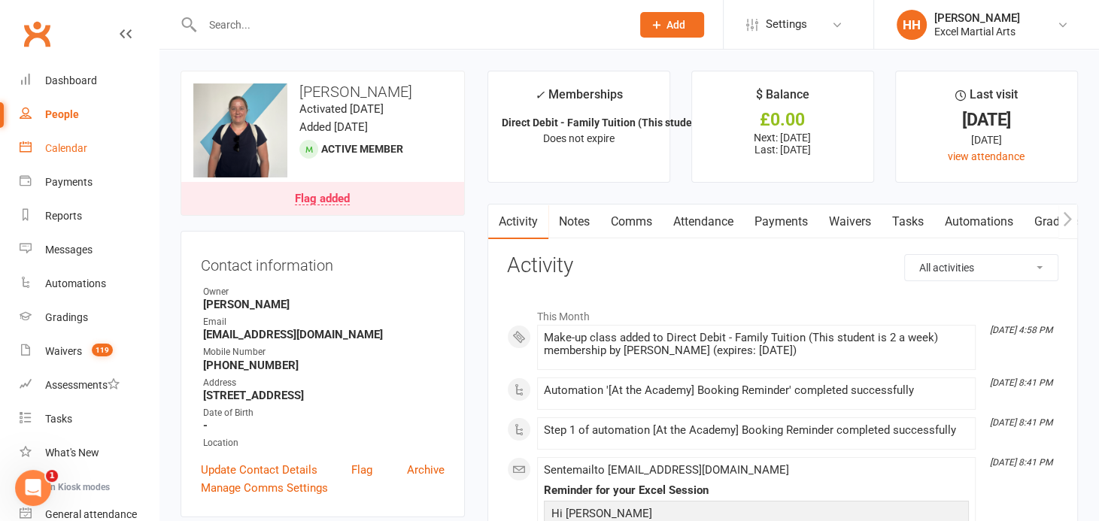
click at [53, 144] on div "Calendar" at bounding box center [66, 148] width 42 height 12
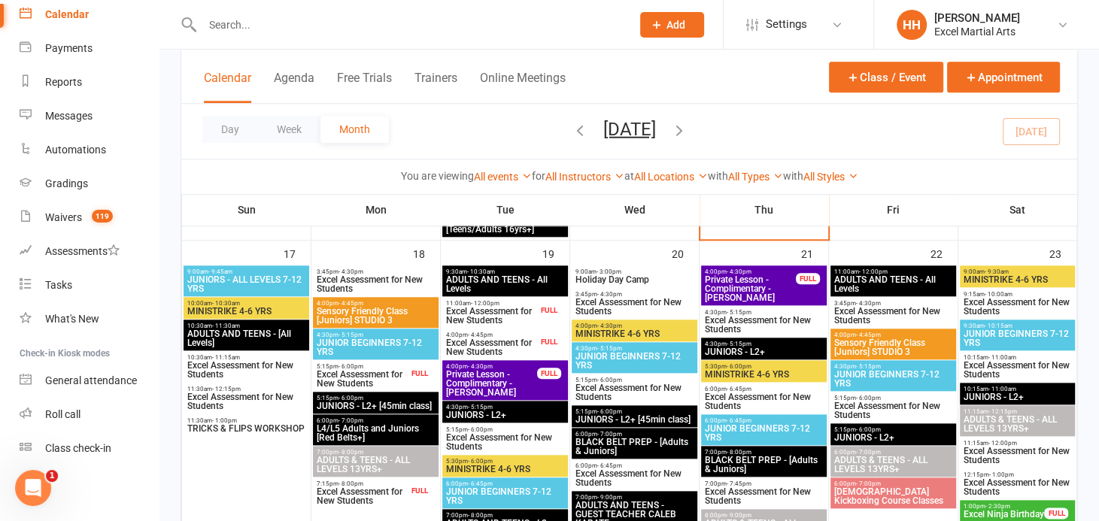
scroll to position [1230, 0]
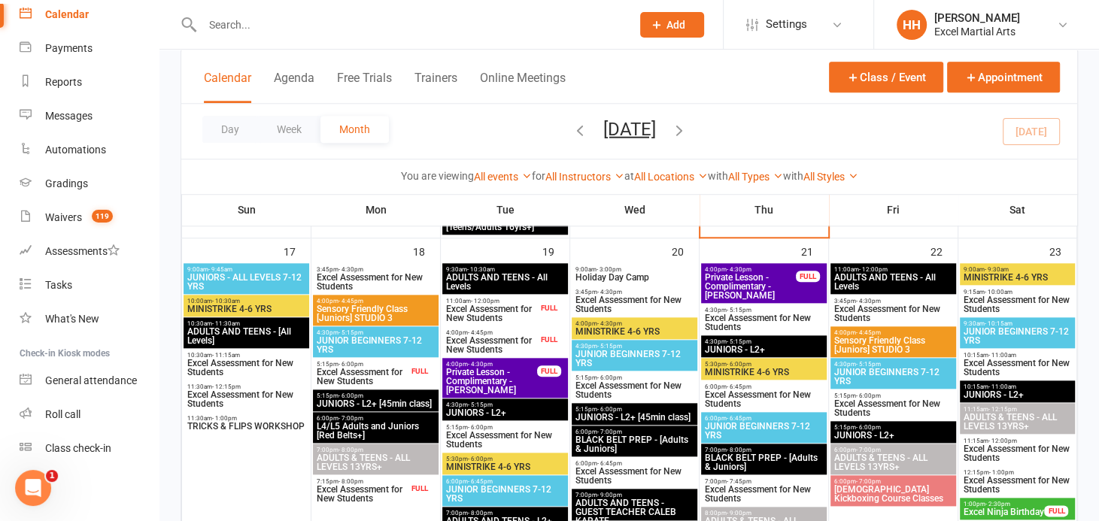
click at [20, 0] on link "Calendar" at bounding box center [89, 15] width 139 height 34
click at [211, 24] on input "text" at bounding box center [409, 24] width 423 height 21
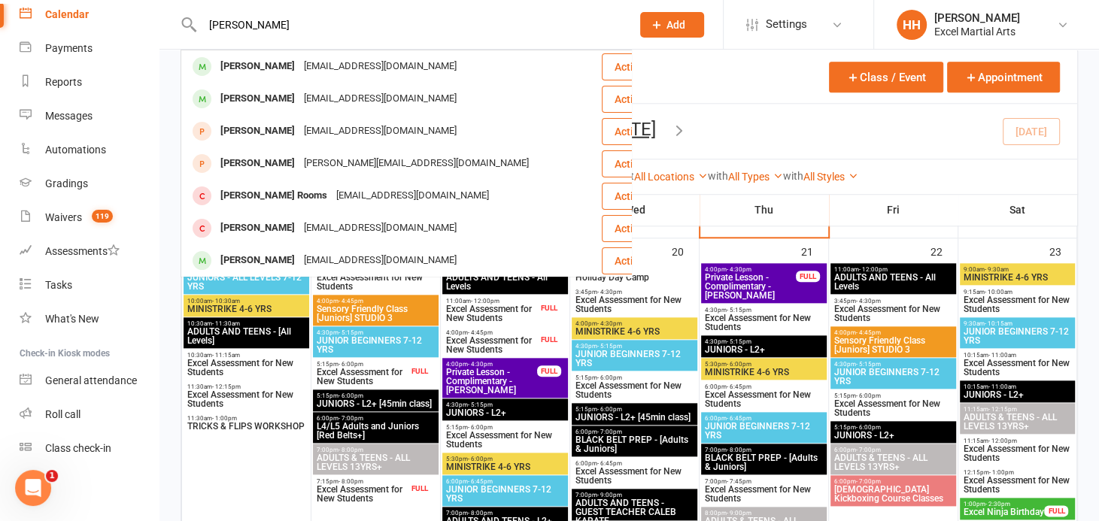
type input "[PERSON_NAME]"
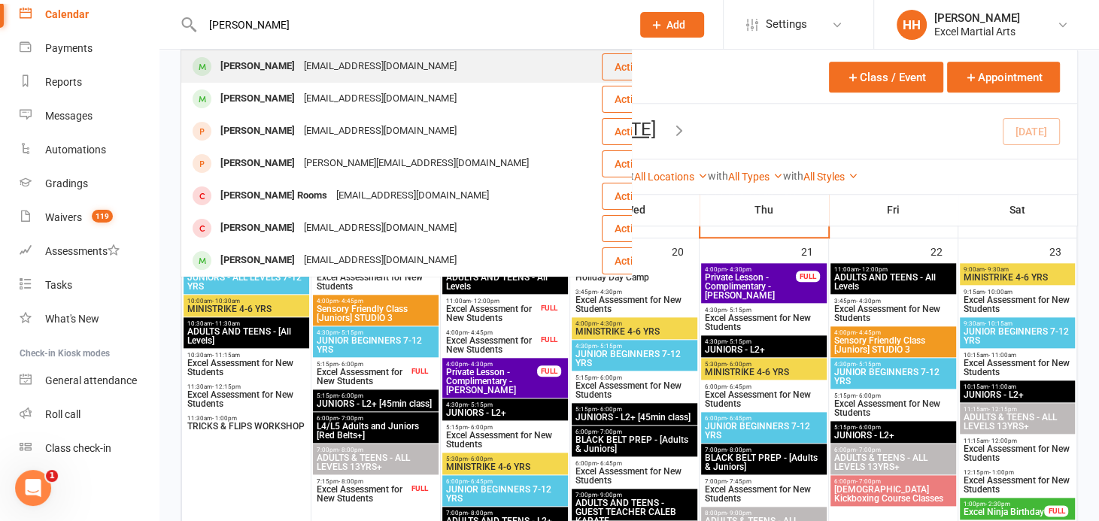
click at [247, 65] on div "[PERSON_NAME]" at bounding box center [257, 67] width 83 height 22
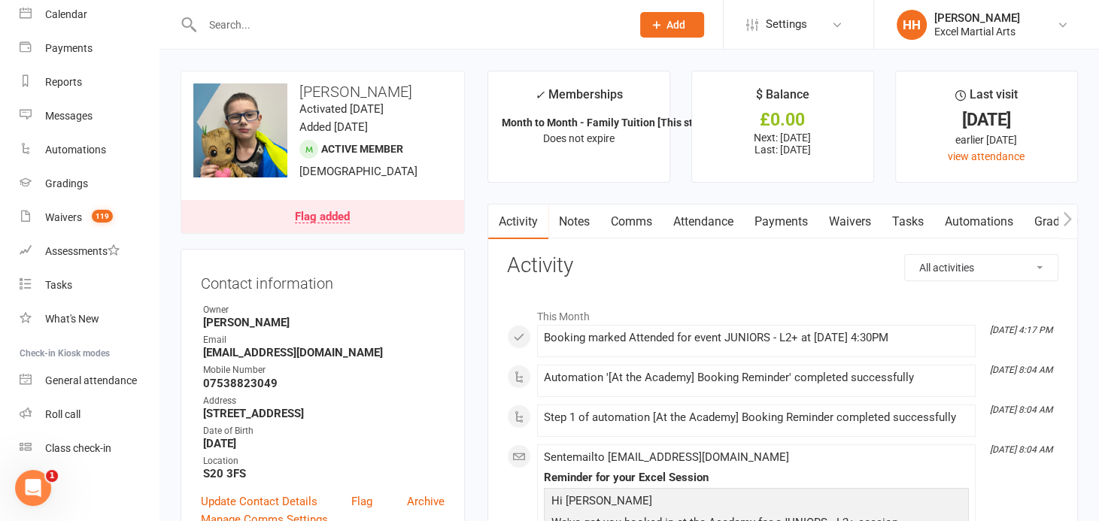
click at [213, 26] on input "text" at bounding box center [409, 24] width 423 height 21
